Goal: Communication & Community: Answer question/provide support

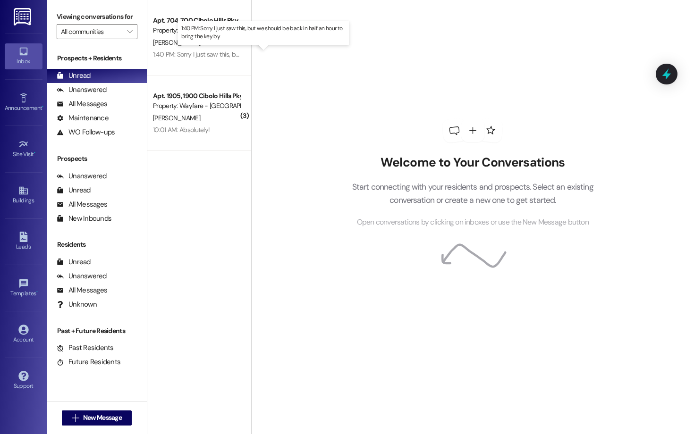
click at [209, 59] on div "1:40 PM: Sorry I just saw this, but we should be back in half an hour to bring …" at bounding box center [270, 54] width 235 height 8
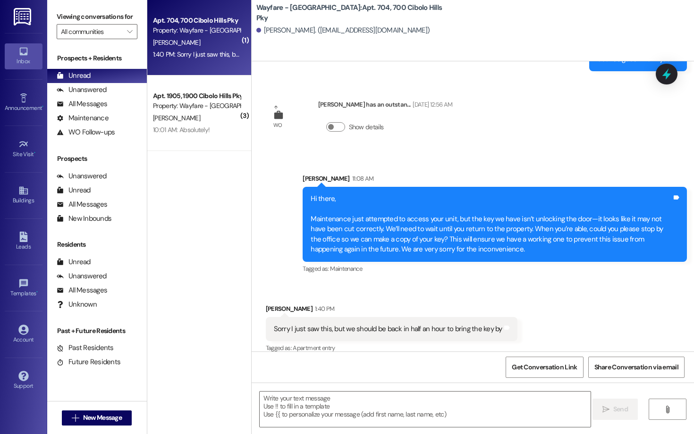
scroll to position [747, 0]
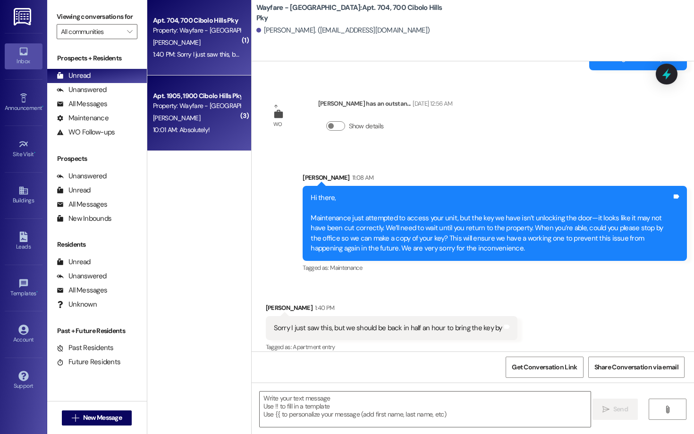
click at [206, 108] on div "Property: Wayfare - Cibolo Hills" at bounding box center [196, 106] width 87 height 10
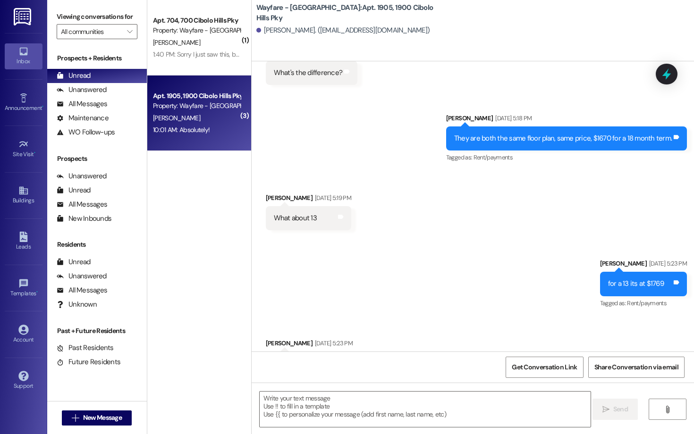
scroll to position [4046, 0]
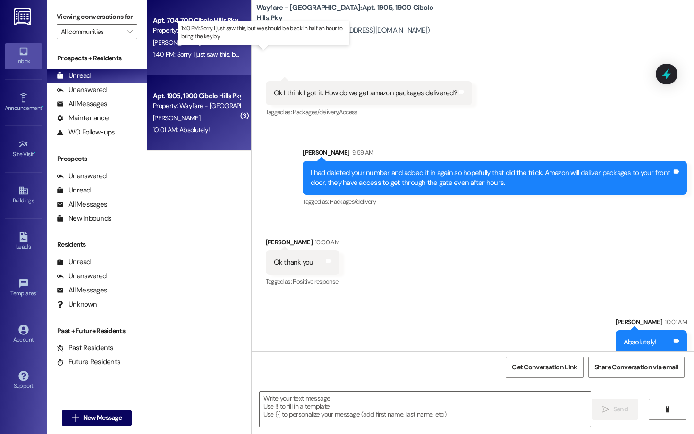
click at [214, 50] on div "1:40 PM: Sorry I just saw this, but we should be back in half an hour to bring …" at bounding box center [270, 54] width 235 height 8
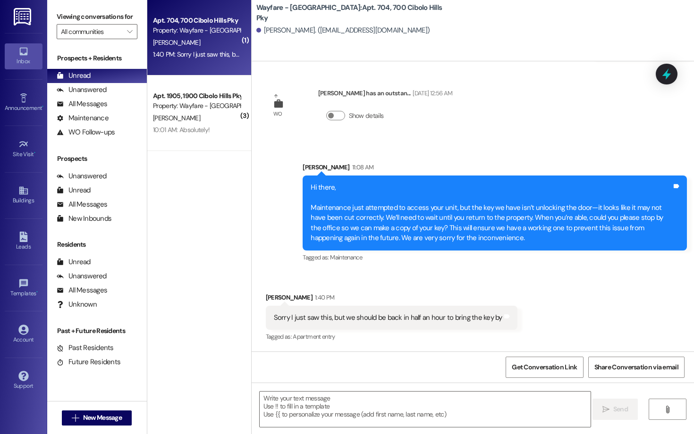
scroll to position [747, 0]
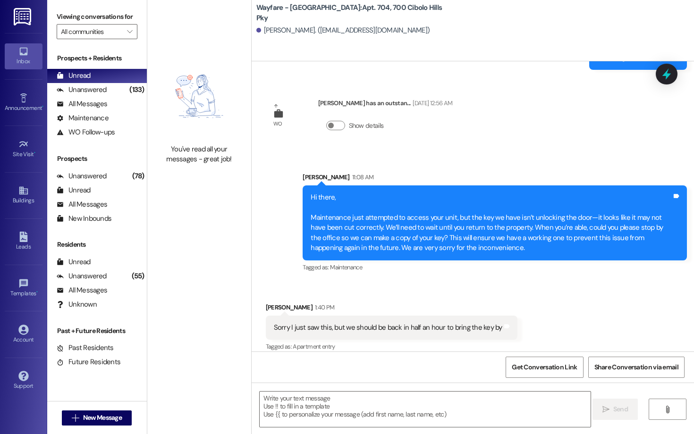
click at [50, 31] on div "Viewing conversations for All communities " at bounding box center [97, 24] width 100 height 49
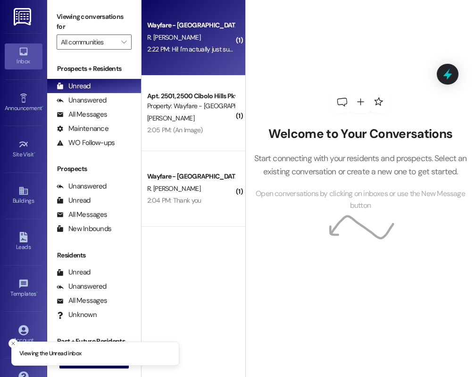
click at [218, 58] on div "Wayfare - Cibolo Hills Prospect R. Vidal Rodriguez 2:22 PM: Hi! I'm actually ju…" at bounding box center [194, 37] width 104 height 75
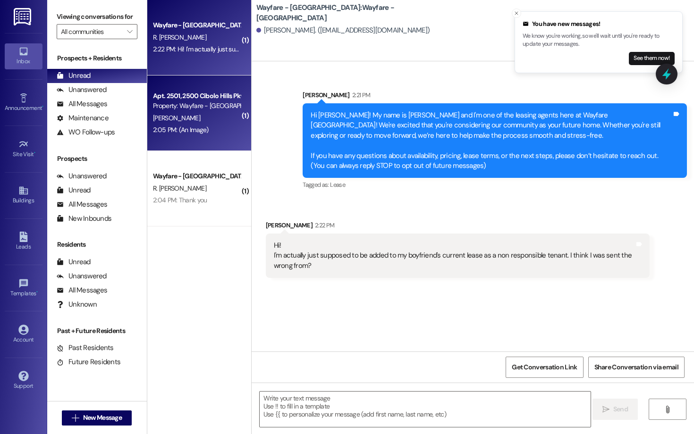
click at [199, 102] on div "Property: Wayfare - Cibolo Hills" at bounding box center [196, 106] width 87 height 10
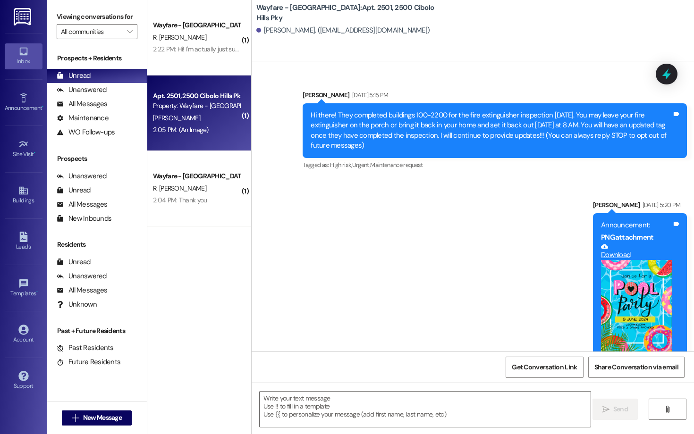
scroll to position [22995, 0]
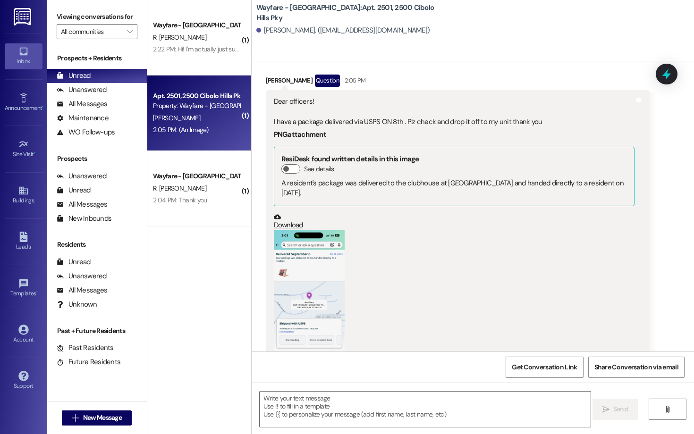
click at [296, 235] on button "Zoom image" at bounding box center [309, 307] width 71 height 154
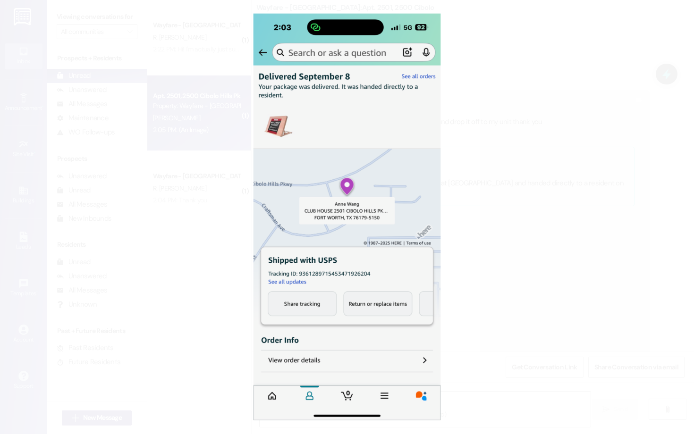
click at [475, 180] on button "Unzoom image" at bounding box center [347, 217] width 694 height 434
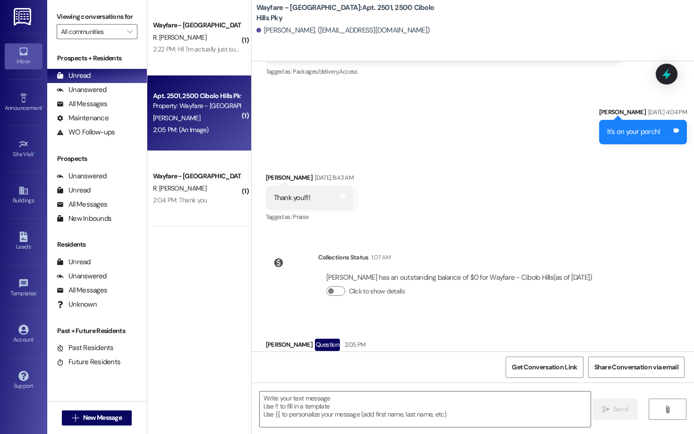
scroll to position [22602, 0]
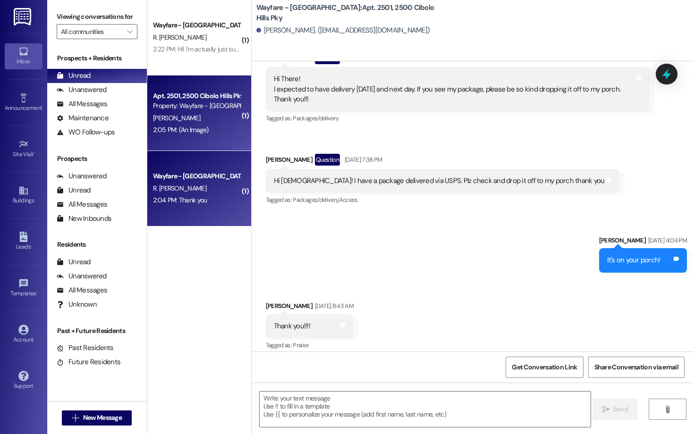
click at [187, 182] on div "Wayfare - Cibolo Hills Prospect" at bounding box center [196, 176] width 89 height 12
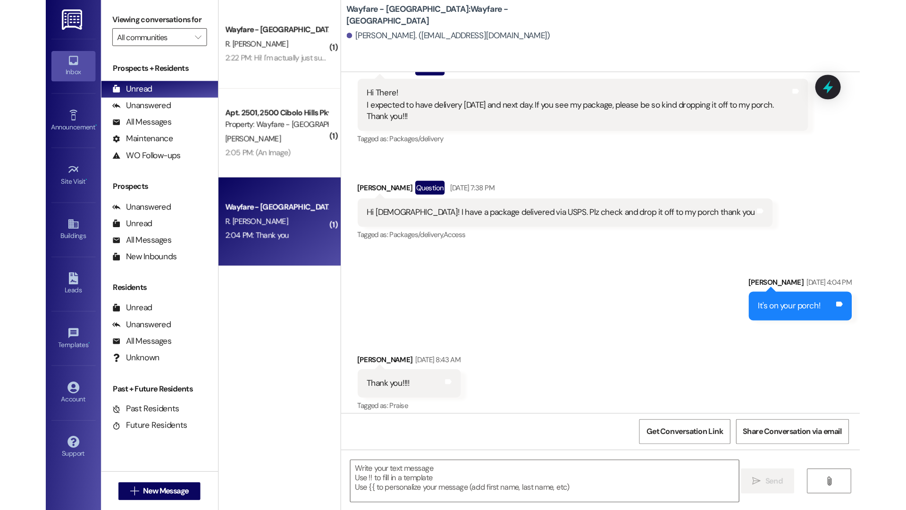
scroll to position [0, 0]
